Goal: Task Accomplishment & Management: Use online tool/utility

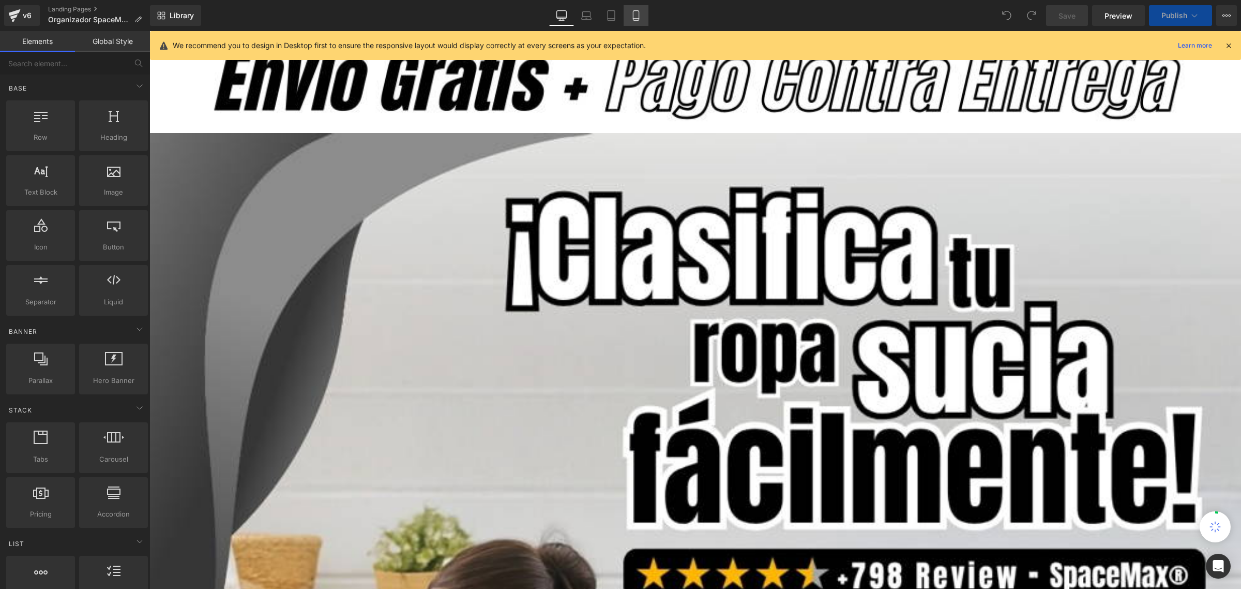
click at [638, 13] on icon at bounding box center [636, 15] width 10 height 10
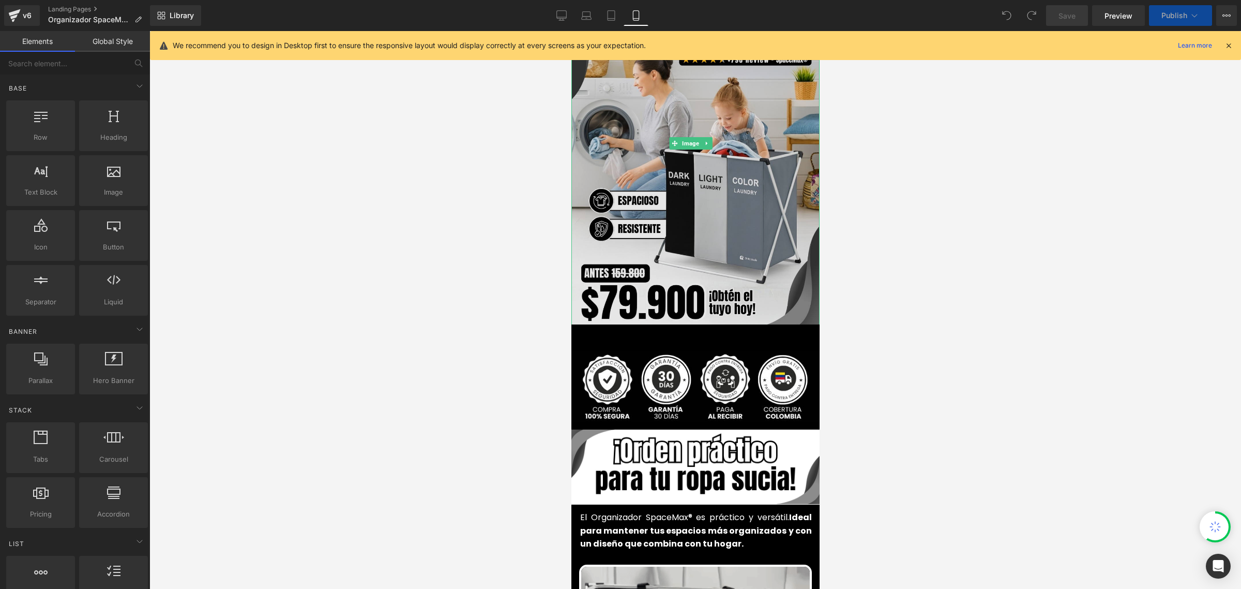
scroll to position [129, 0]
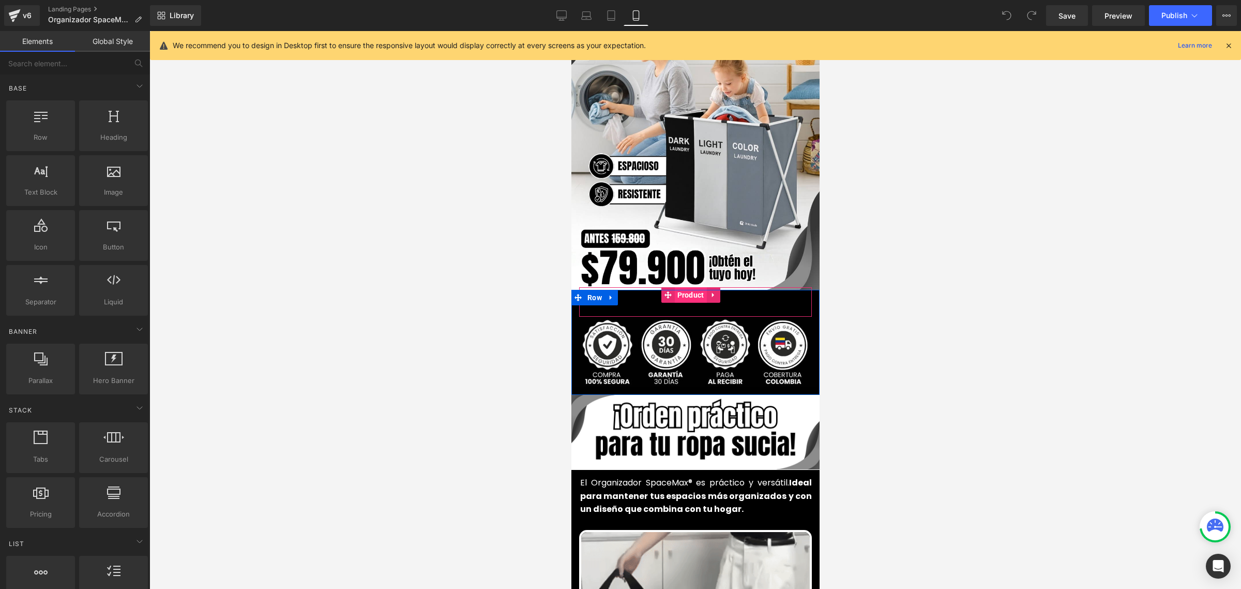
click at [682, 287] on span "Product" at bounding box center [691, 295] width 32 height 16
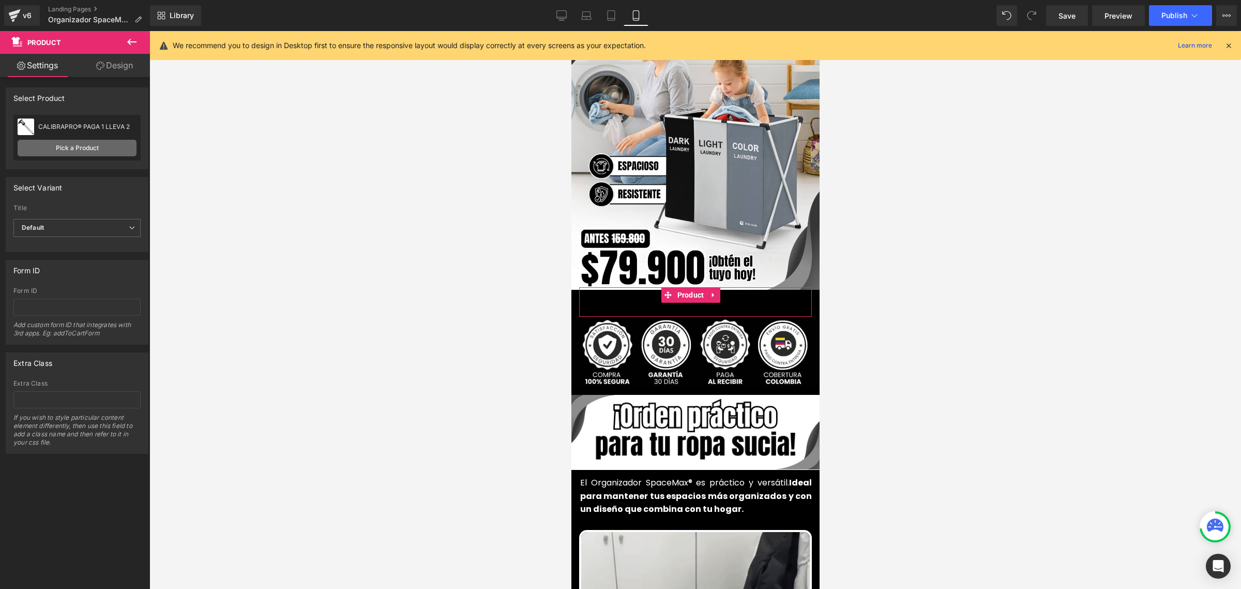
click at [92, 145] on link "Pick a Product" at bounding box center [77, 148] width 119 height 17
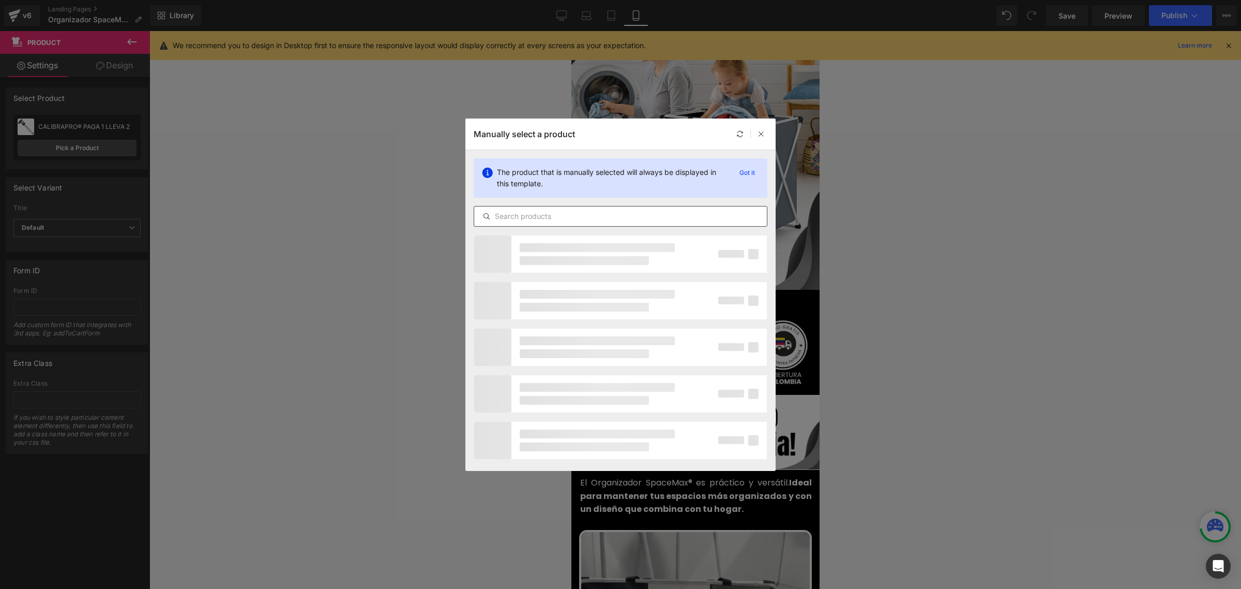
click at [571, 226] on div at bounding box center [621, 216] width 294 height 21
click at [567, 217] on input "text" at bounding box center [620, 216] width 293 height 12
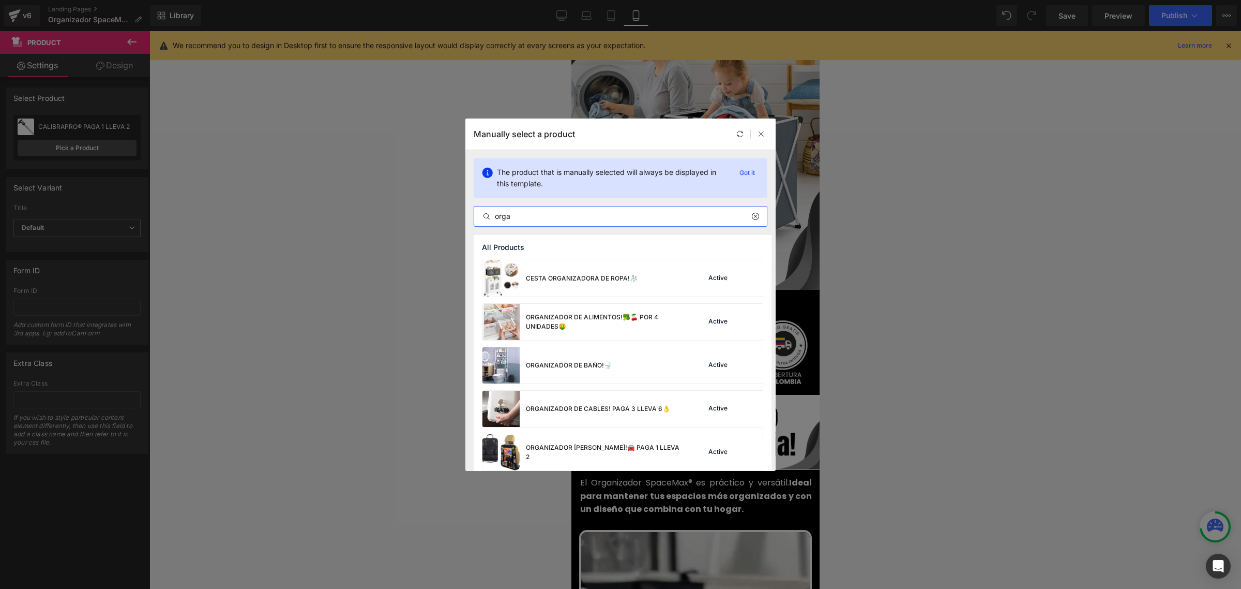
click at [567, 216] on input "orga" at bounding box center [620, 216] width 293 height 12
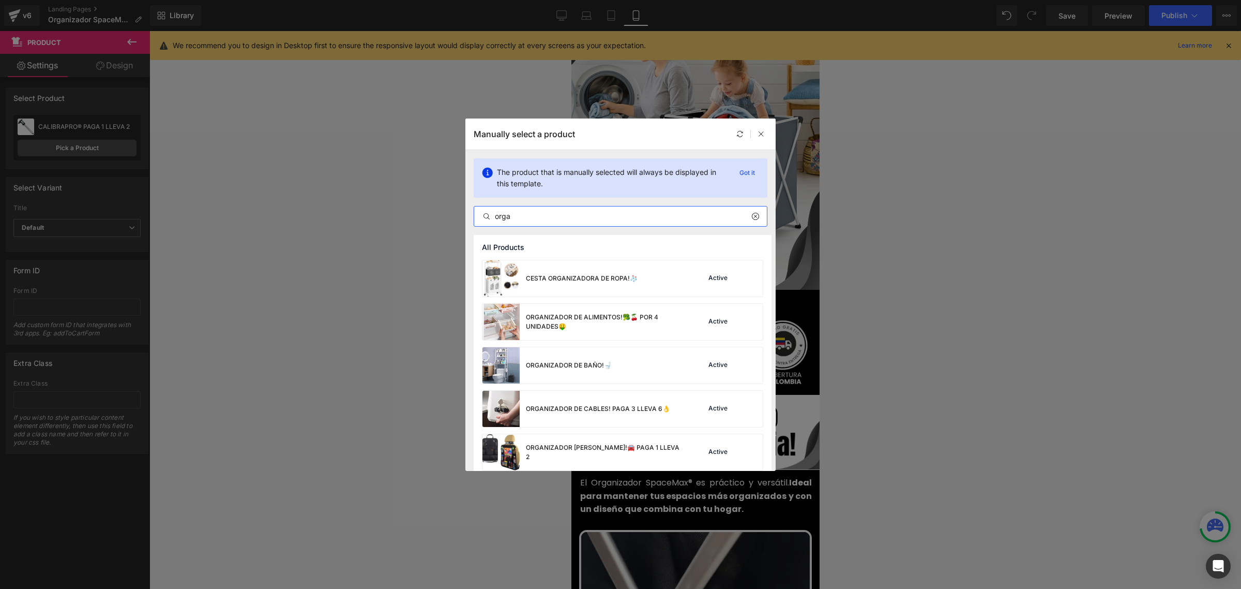
click at [567, 216] on input "orga" at bounding box center [620, 216] width 293 height 12
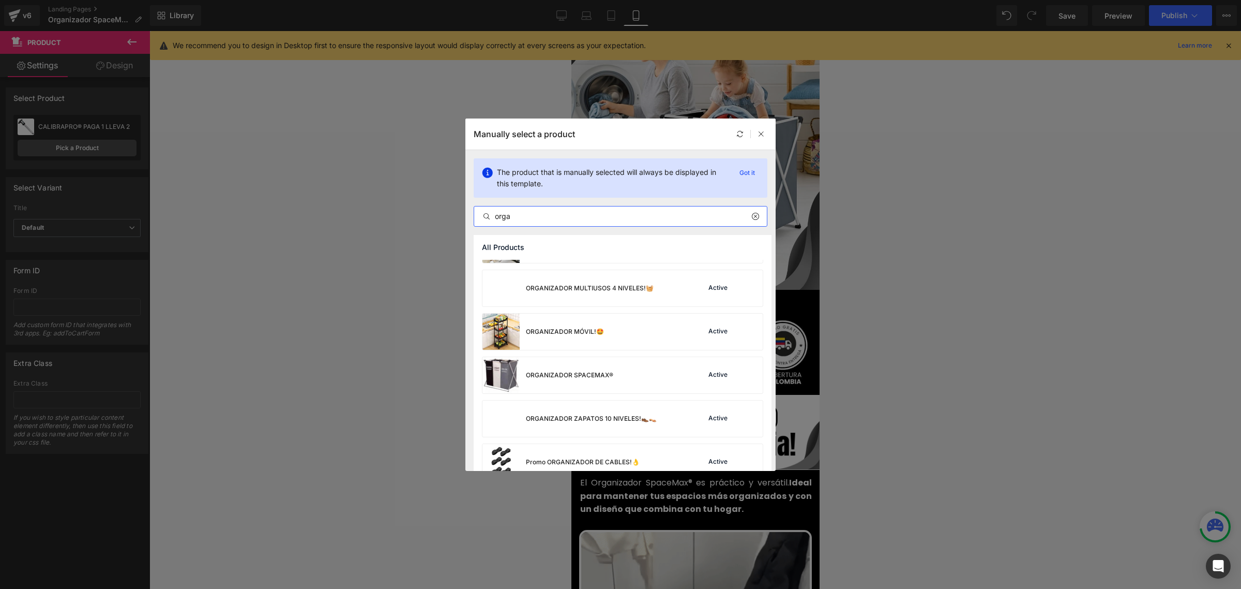
scroll to position [355, 0]
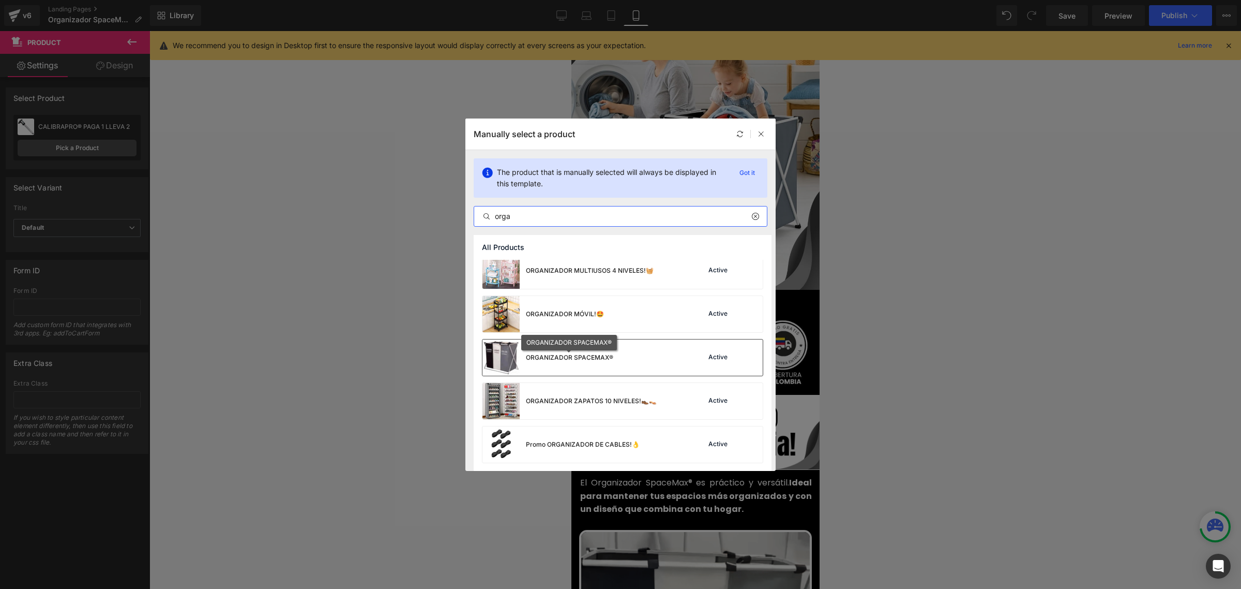
type input "orga"
click at [586, 358] on div "ORGANIZADOR SPACEMAX®" at bounding box center [569, 357] width 87 height 9
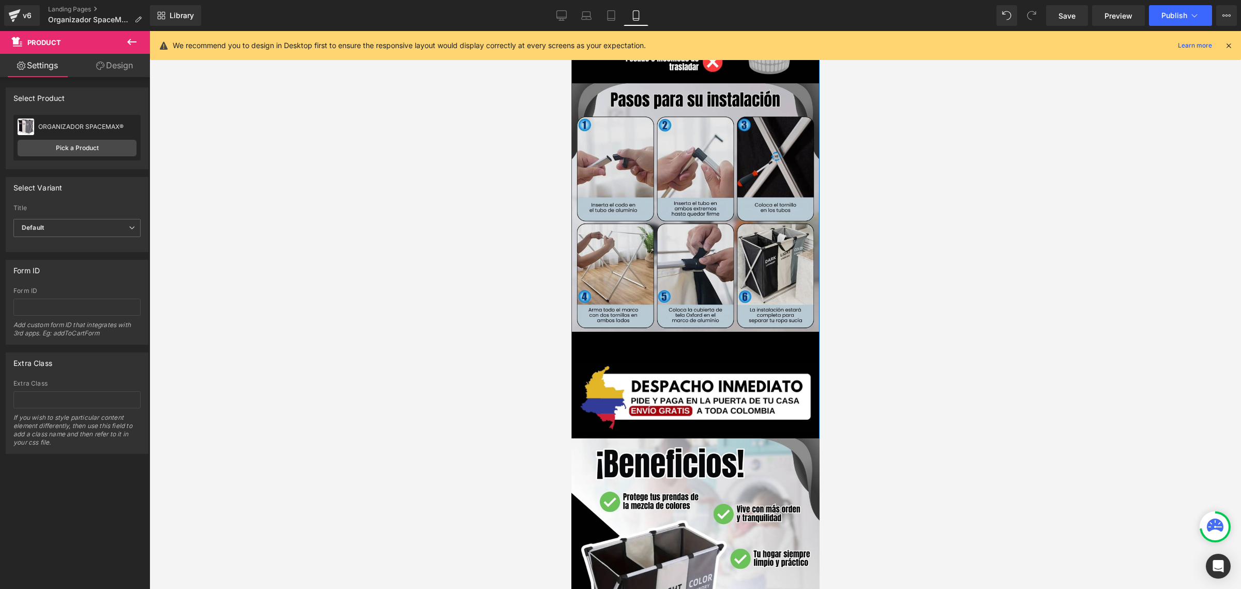
scroll to position [1681, 0]
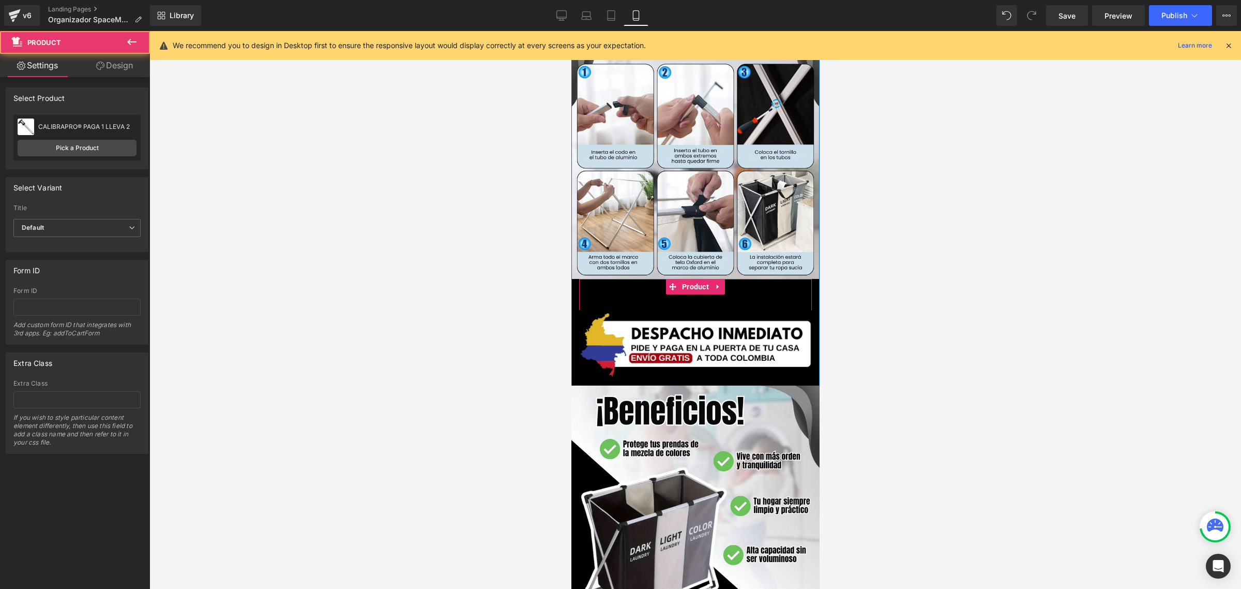
click at [680, 279] on div "Add To Cart (P) Cart Button Product" at bounding box center [695, 296] width 233 height 34
click at [57, 143] on link "Pick a Product" at bounding box center [77, 148] width 119 height 17
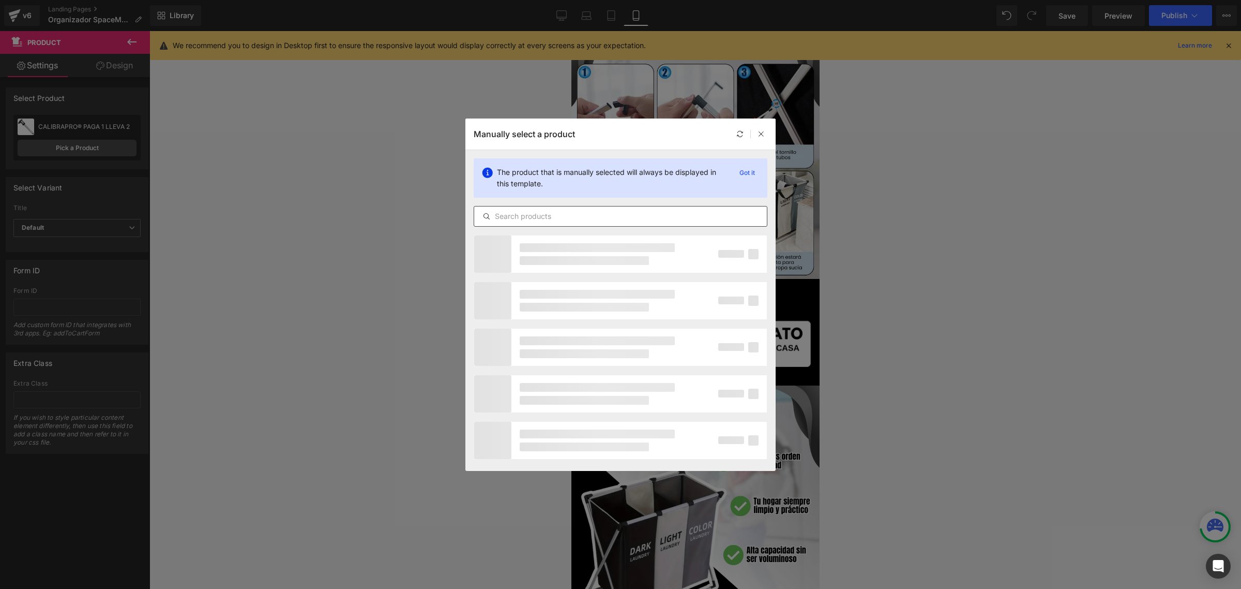
click at [546, 218] on input "text" at bounding box center [620, 216] width 293 height 12
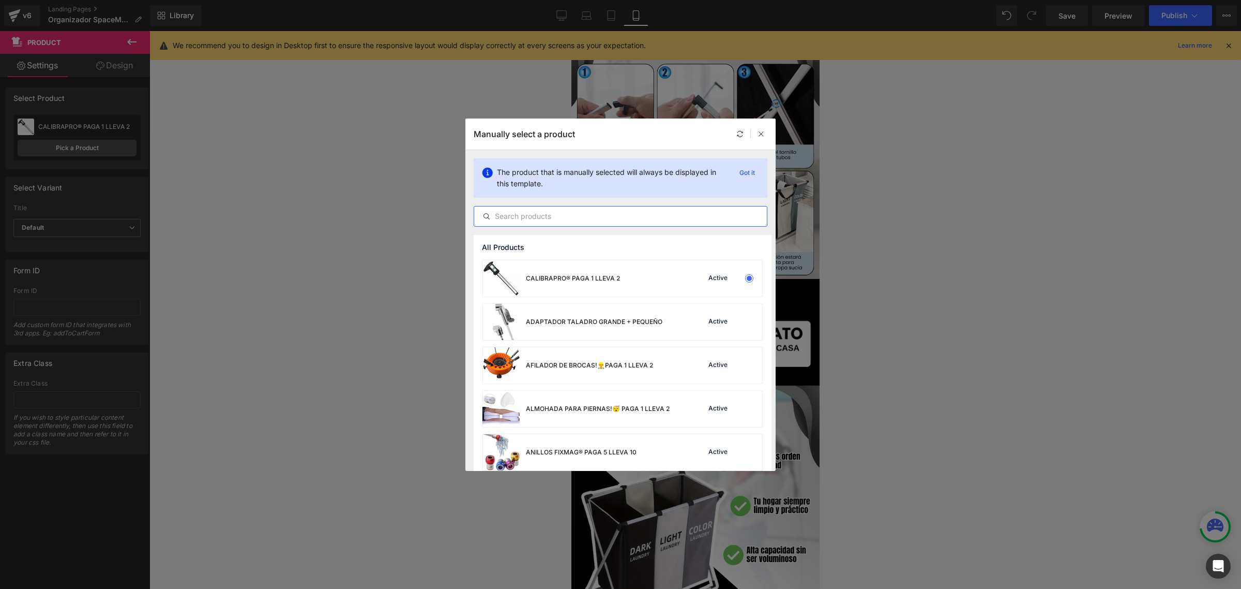
paste input "orga"
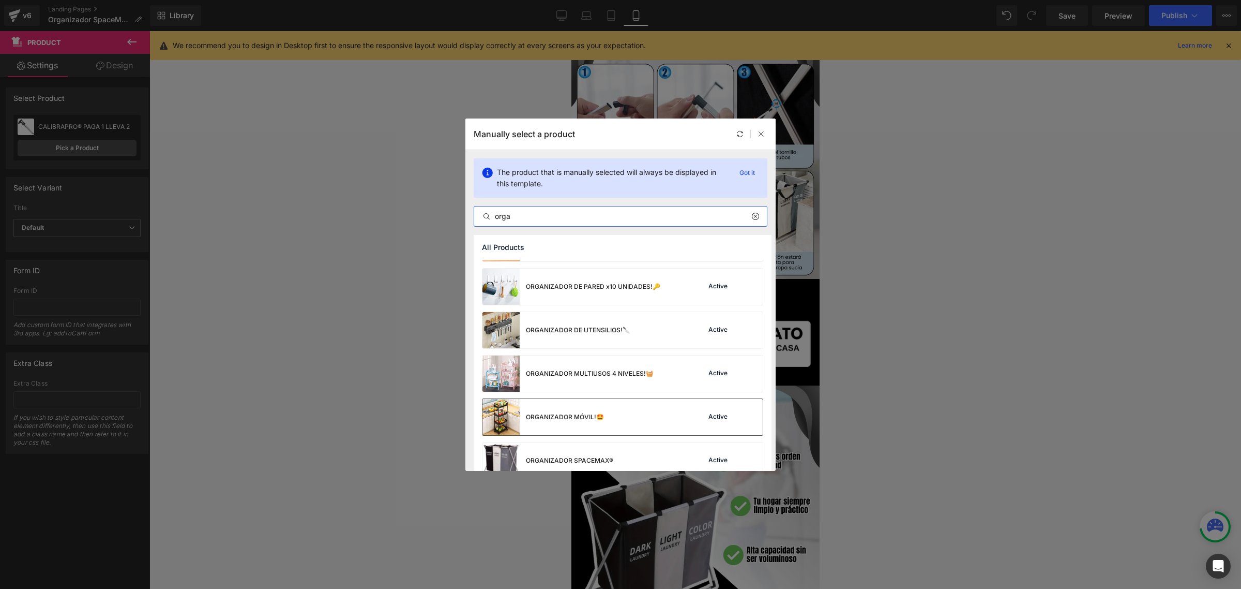
scroll to position [323, 0]
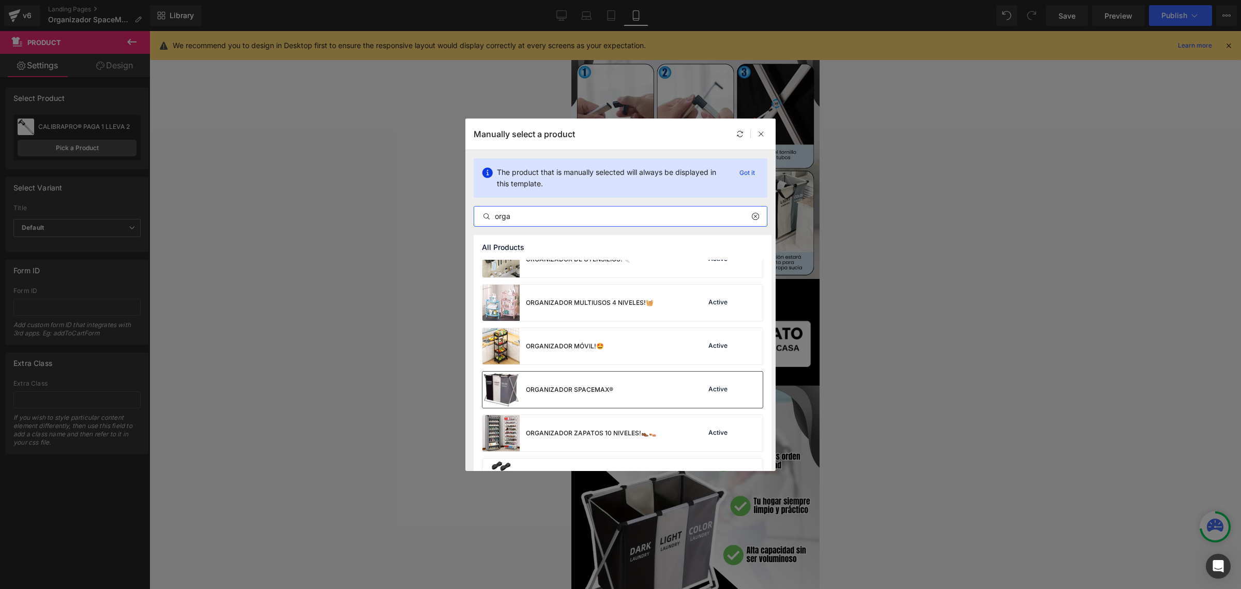
type input "orga"
click at [593, 386] on div "ORGANIZADOR SPACEMAX®" at bounding box center [569, 389] width 87 height 9
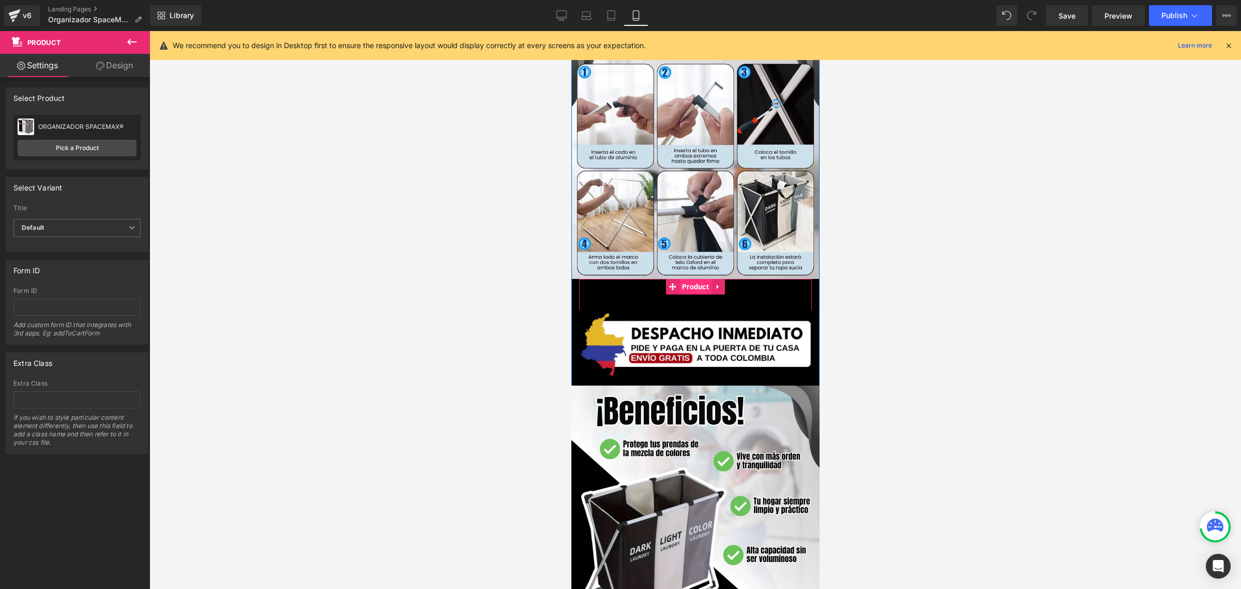
click at [702, 279] on span "Product" at bounding box center [695, 287] width 32 height 16
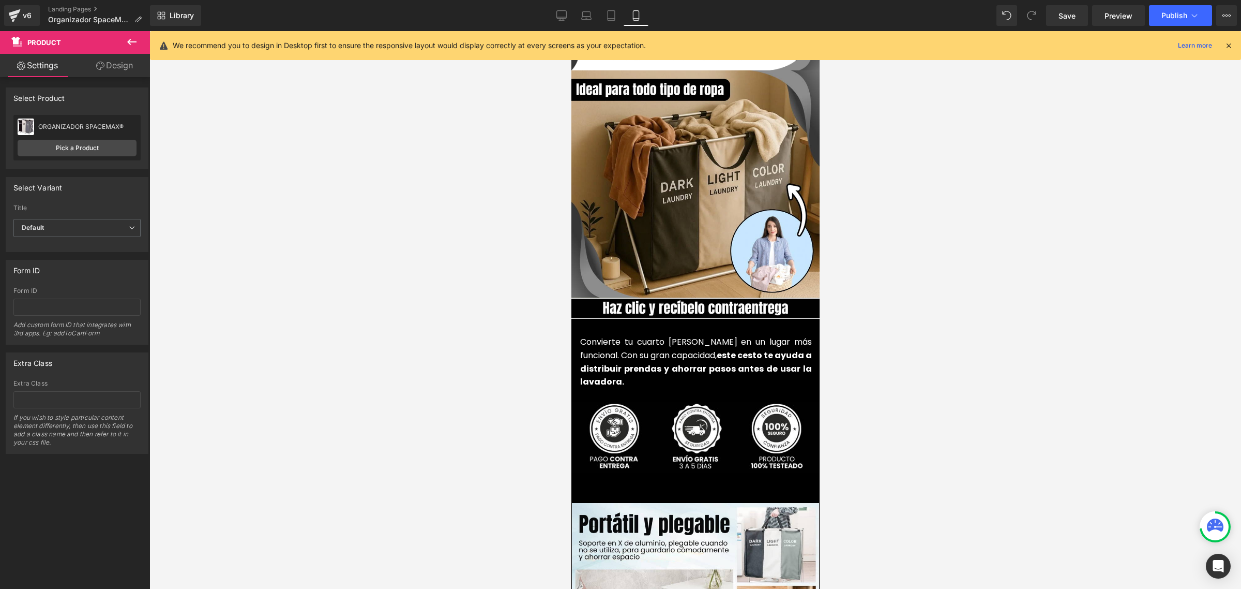
scroll to position [2328, 0]
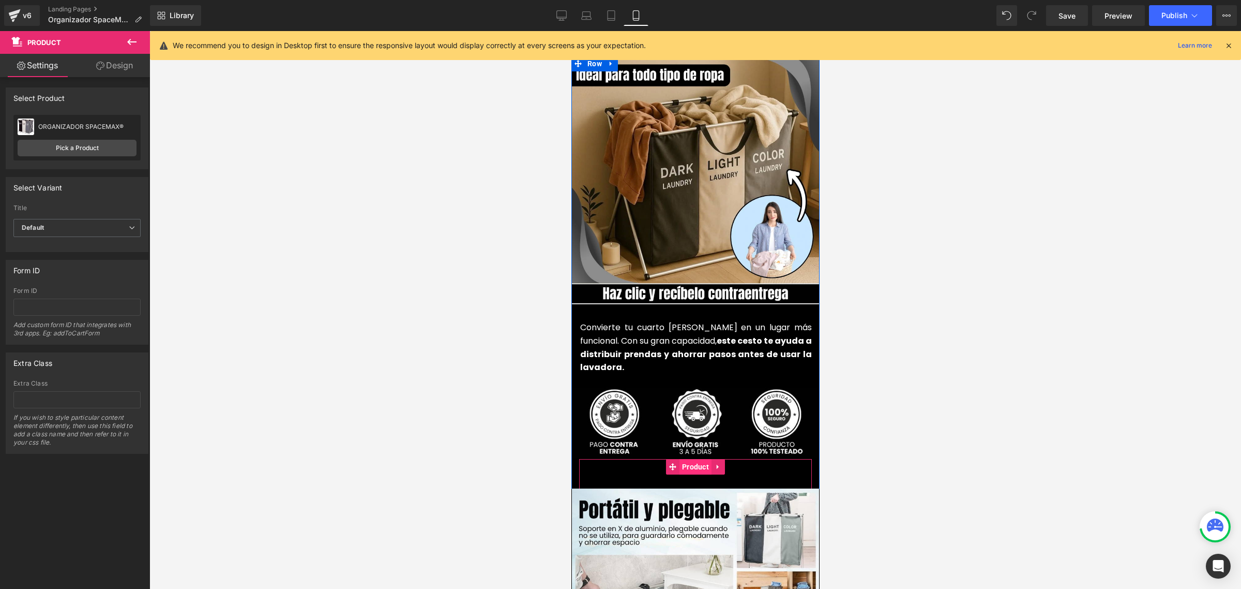
click at [692, 459] on span "Product" at bounding box center [695, 467] width 32 height 16
click at [99, 148] on link "Pick a Product" at bounding box center [77, 148] width 119 height 17
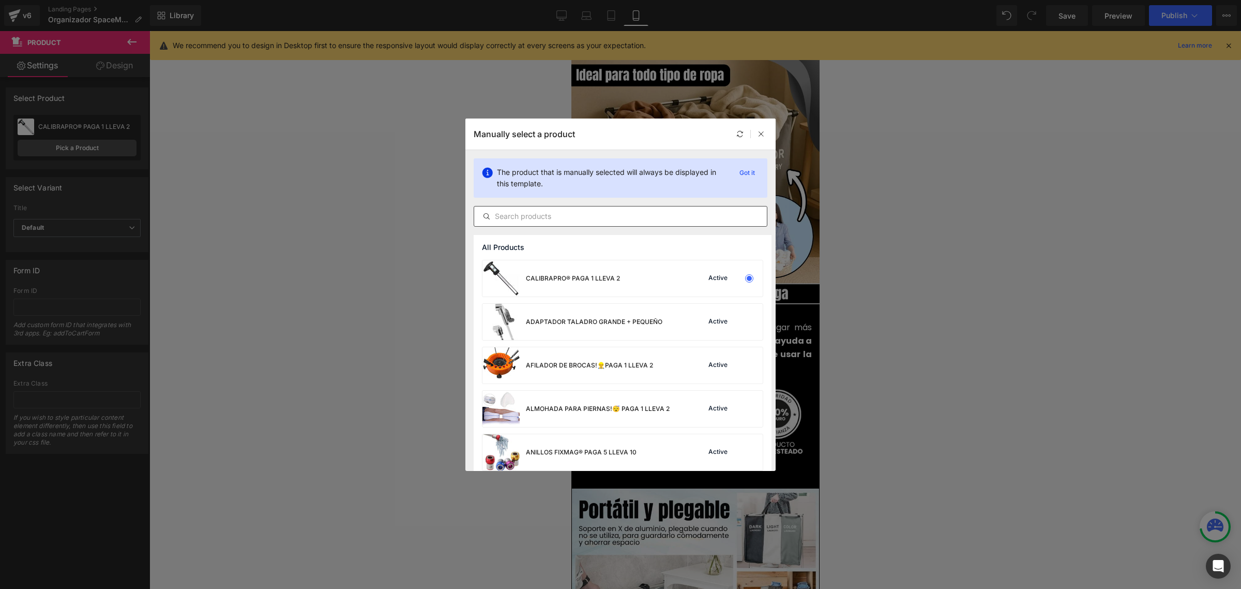
click at [556, 211] on input "text" at bounding box center [620, 216] width 293 height 12
paste input "orga"
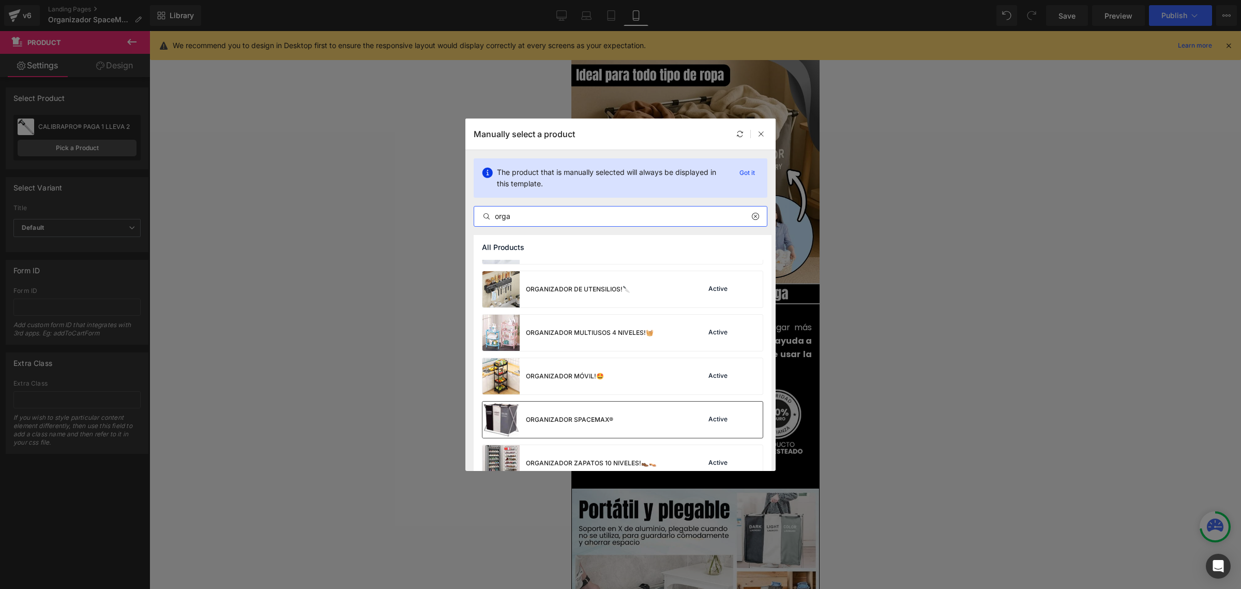
scroll to position [323, 0]
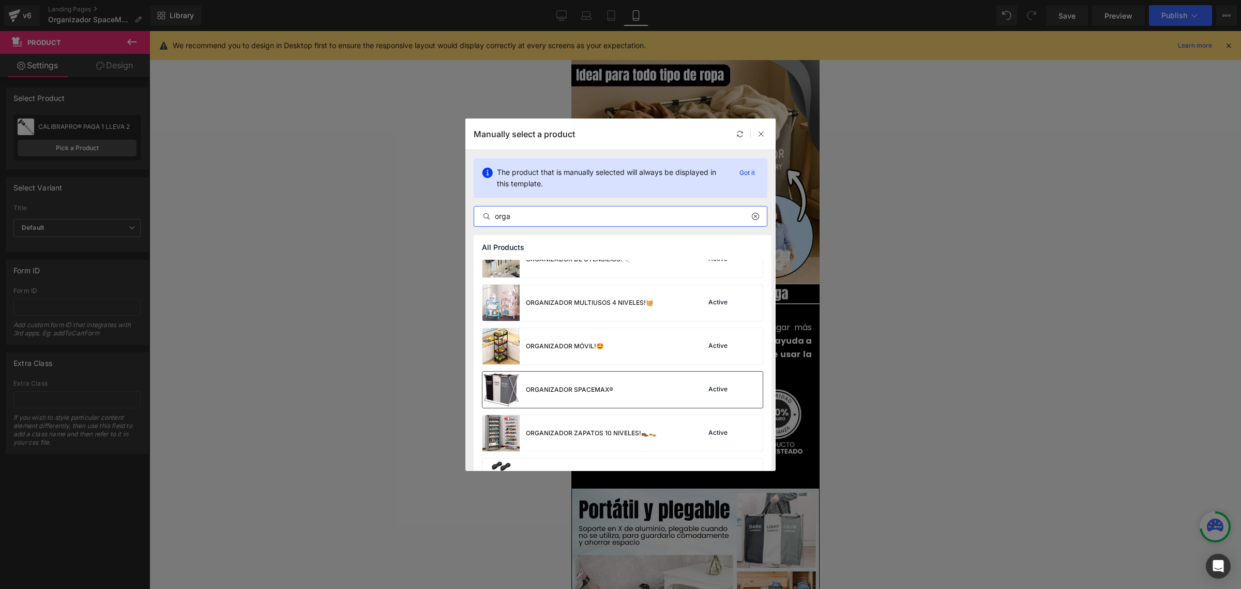
type input "orga"
click at [590, 385] on div "ORGANIZADOR SPACEMAX®" at bounding box center [569, 389] width 87 height 9
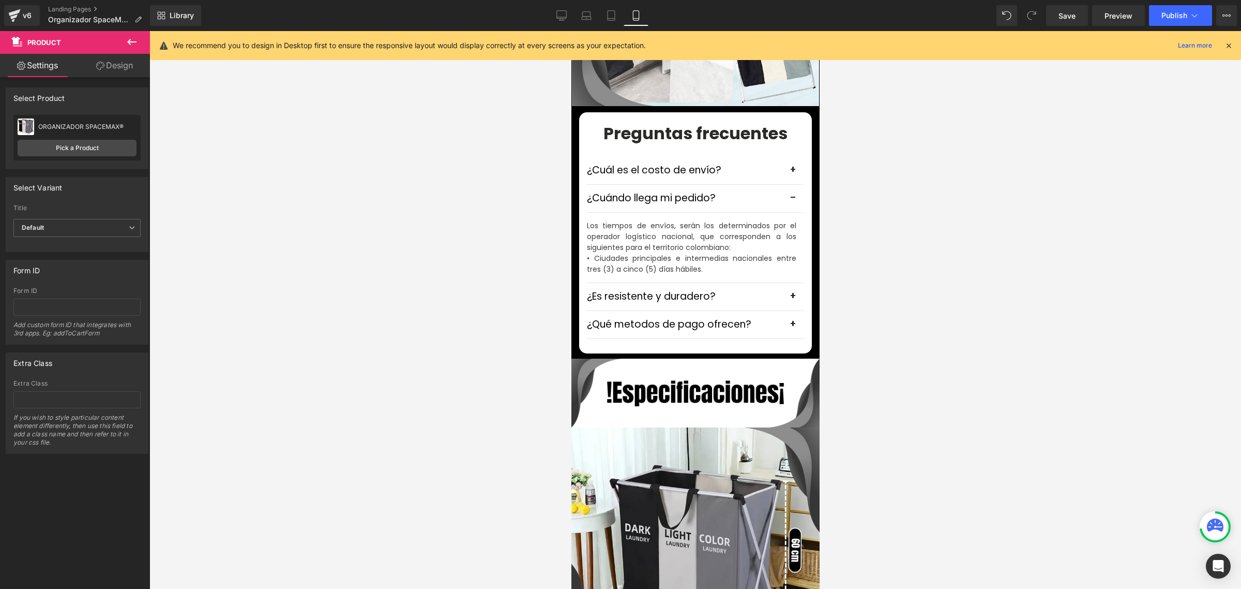
scroll to position [2974, 0]
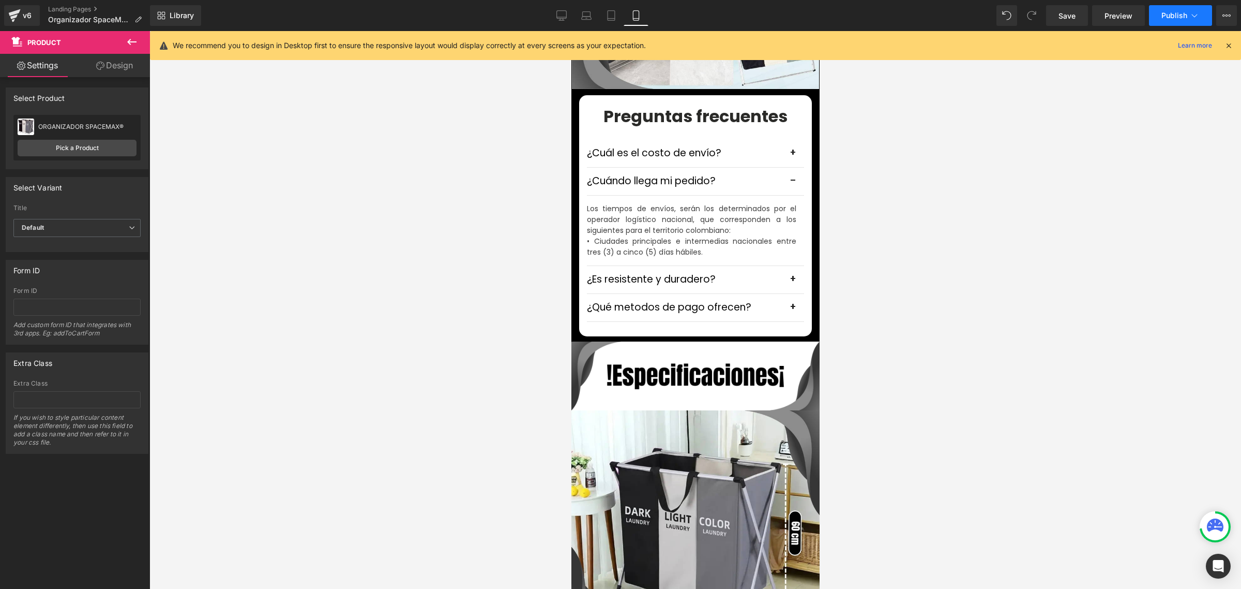
click at [1188, 13] on button "Publish" at bounding box center [1180, 15] width 63 height 21
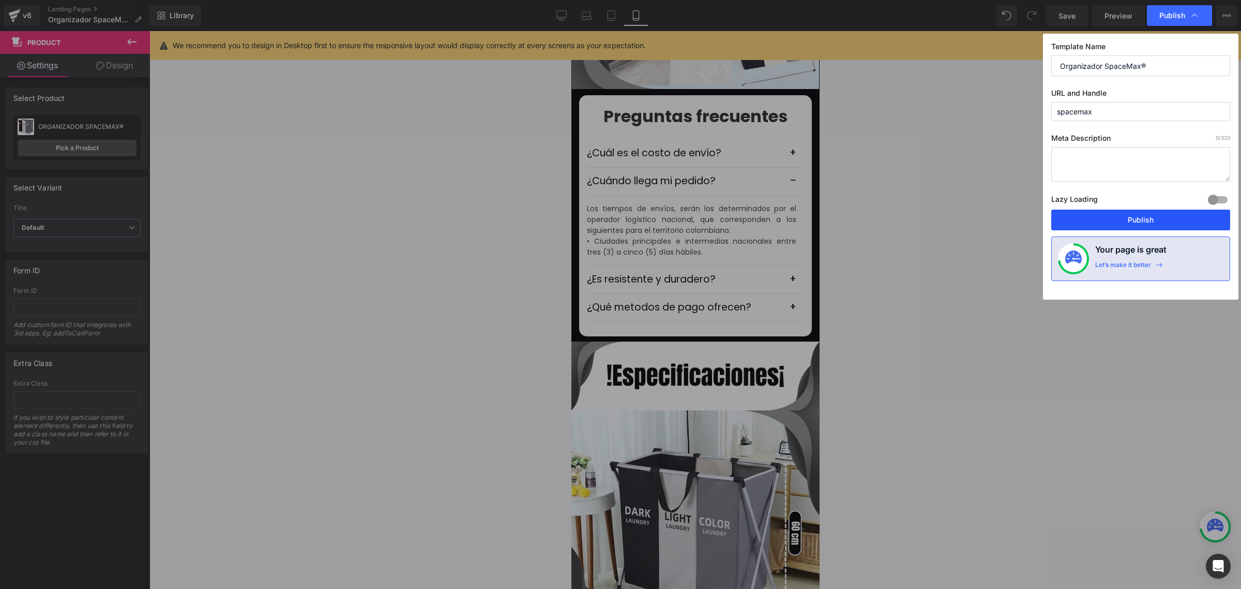
click at [1162, 219] on button "Publish" at bounding box center [1141, 219] width 179 height 21
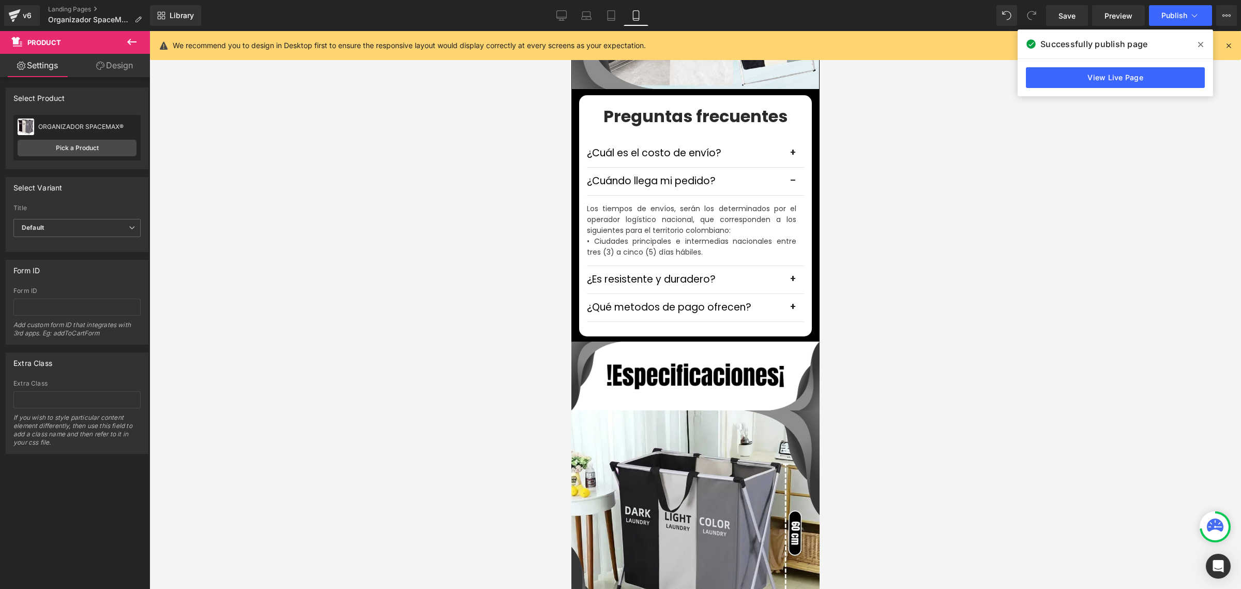
click at [1206, 44] on span at bounding box center [1201, 44] width 17 height 17
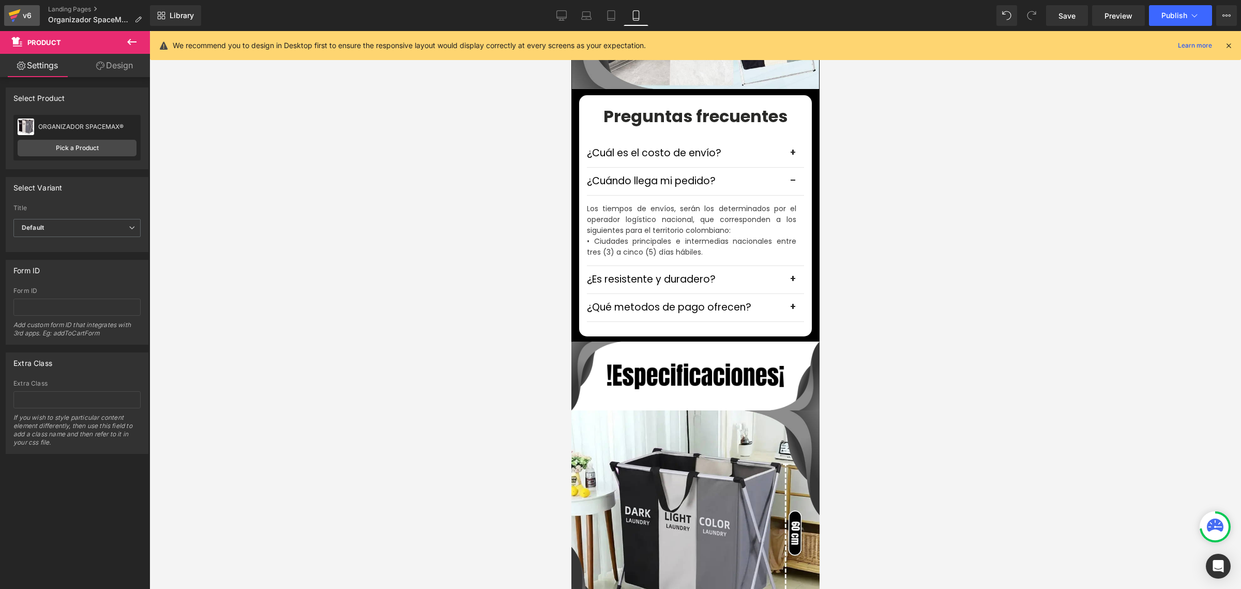
click at [23, 13] on div "v6" at bounding box center [27, 15] width 13 height 13
